Goal: Navigation & Orientation: Find specific page/section

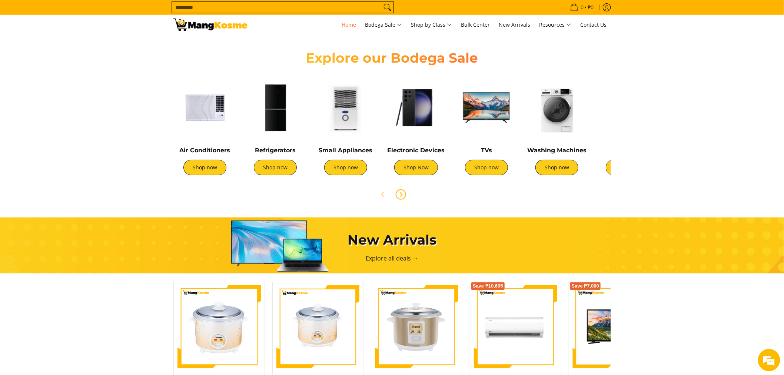
click at [399, 193] on icon "Next" at bounding box center [401, 195] width 6 height 6
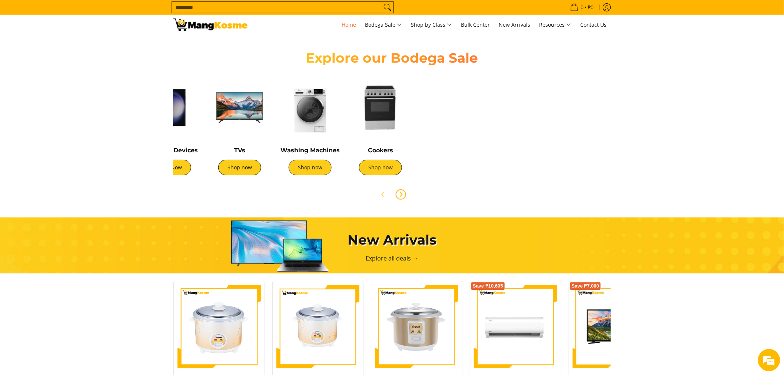
scroll to position [0, 908]
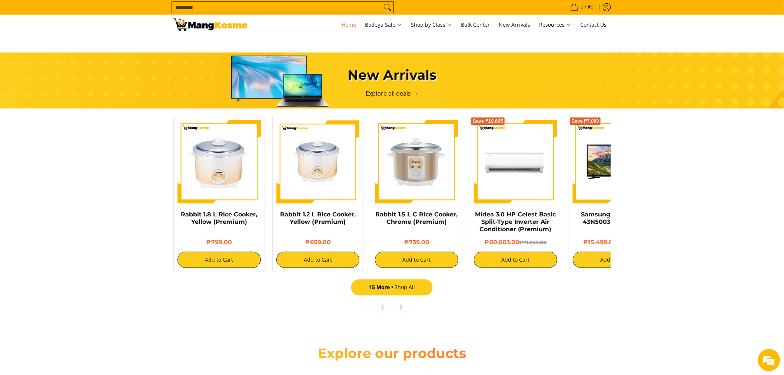
click at [394, 288] on span "15 More" at bounding box center [382, 287] width 26 height 7
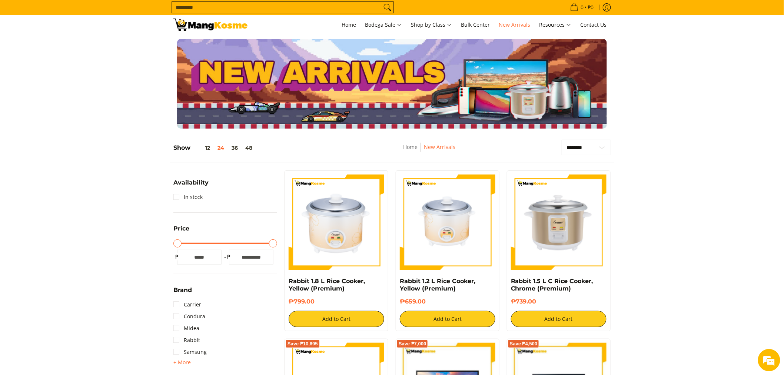
click at [184, 24] on img at bounding box center [210, 25] width 74 height 13
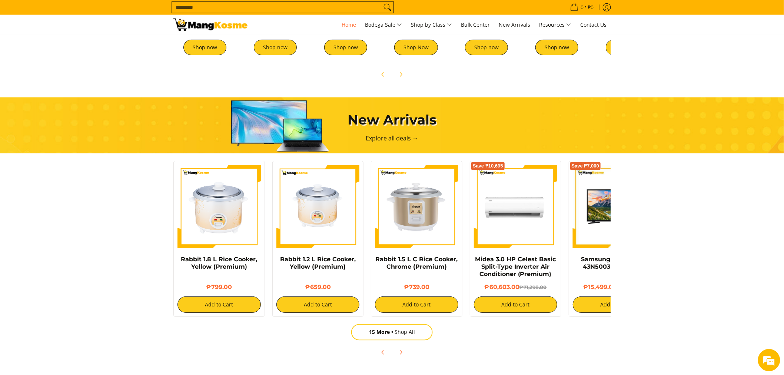
scroll to position [247, 0]
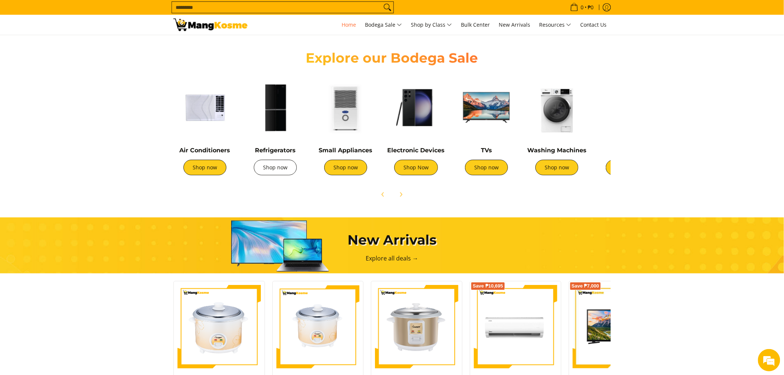
click at [271, 167] on link "Shop now" at bounding box center [275, 168] width 43 height 16
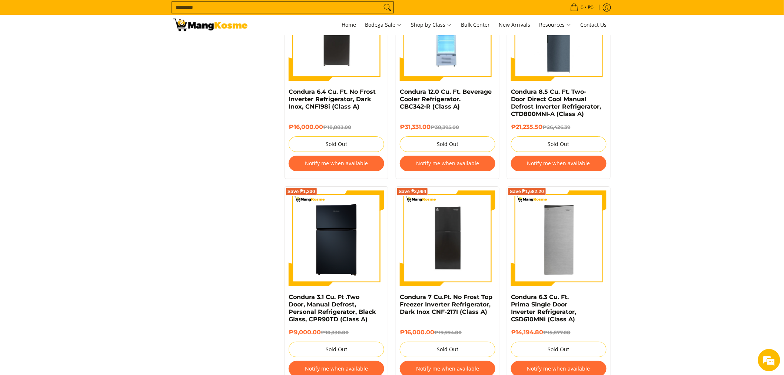
scroll to position [1235, 0]
